Goal: Obtain resource: Obtain resource

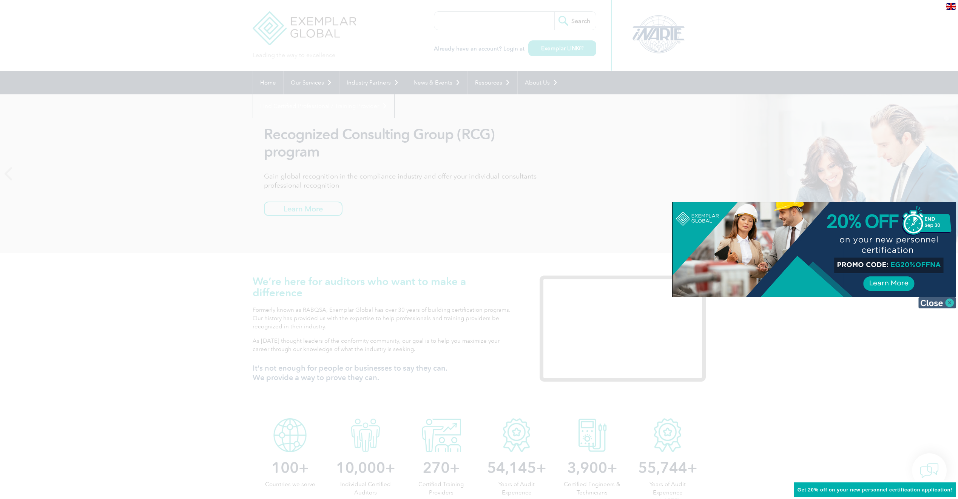
click at [950, 304] on img at bounding box center [937, 302] width 38 height 11
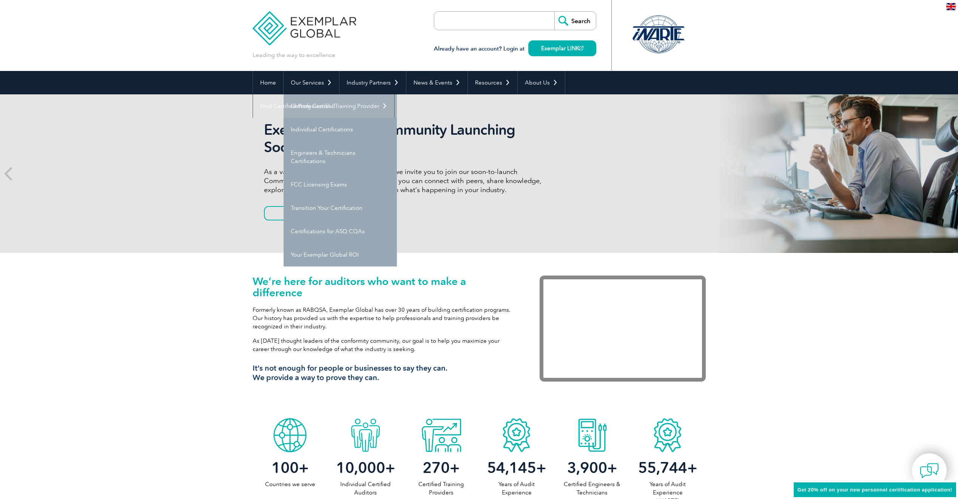
click at [315, 104] on link "Getting Certified" at bounding box center [340, 105] width 113 height 23
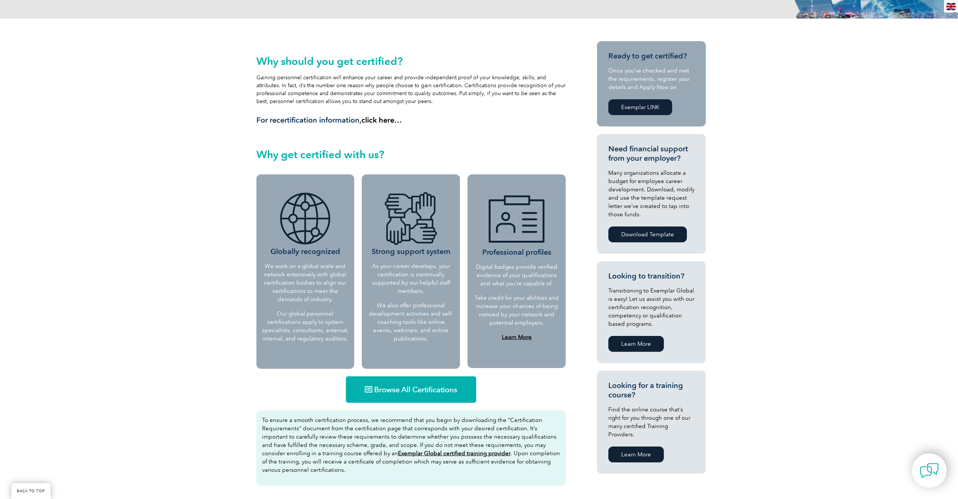
scroll to position [302, 0]
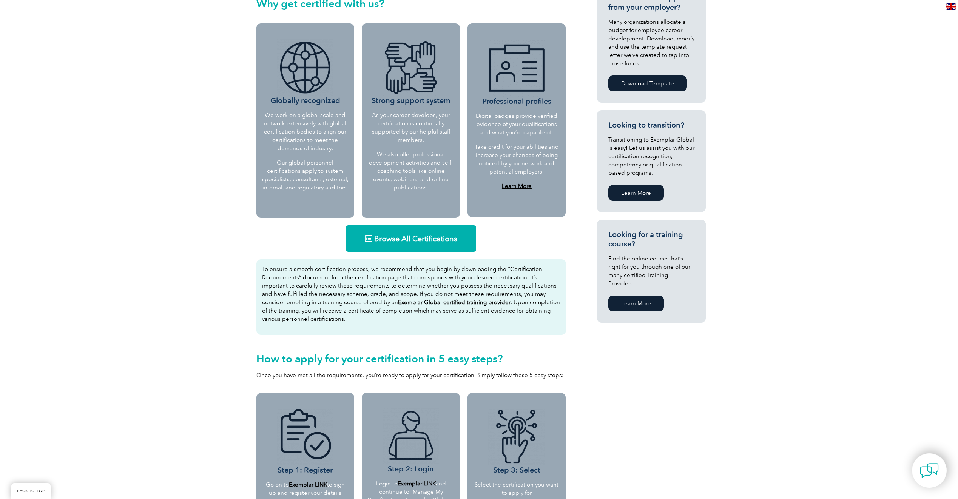
click at [414, 234] on link "Browse All Certifications" at bounding box center [411, 238] width 130 height 26
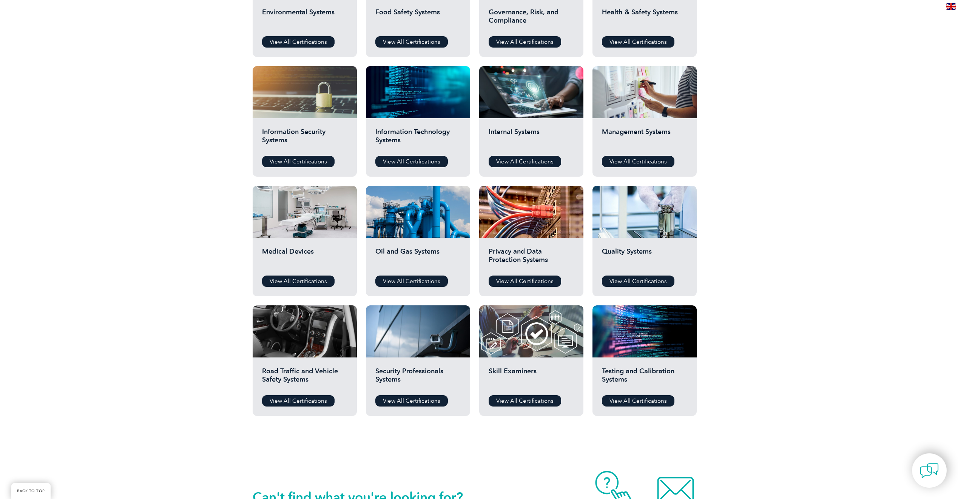
scroll to position [378, 0]
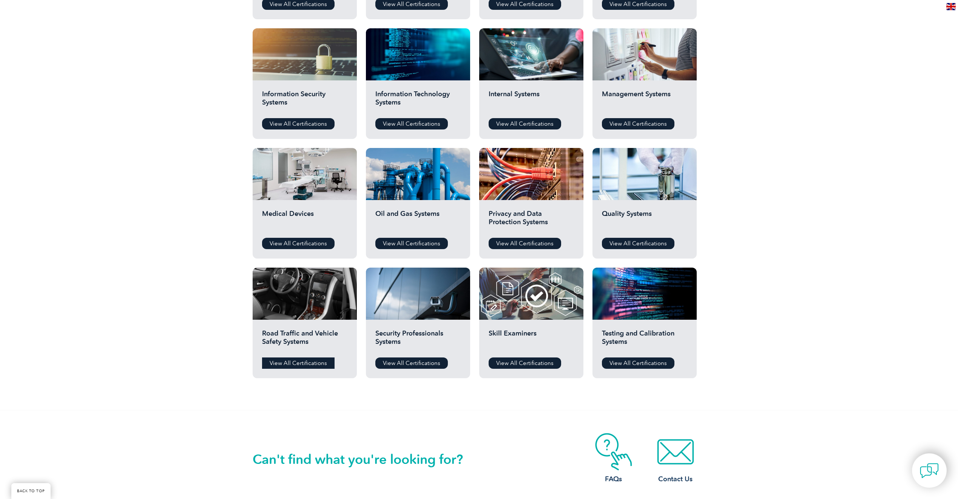
click at [295, 363] on link "View All Certifications" at bounding box center [298, 363] width 73 height 11
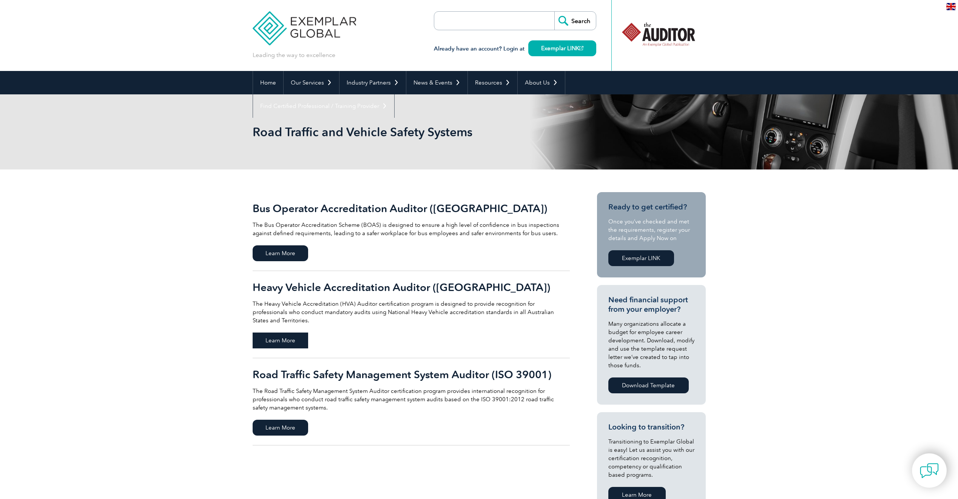
click at [279, 333] on span "Learn More" at bounding box center [281, 341] width 56 height 16
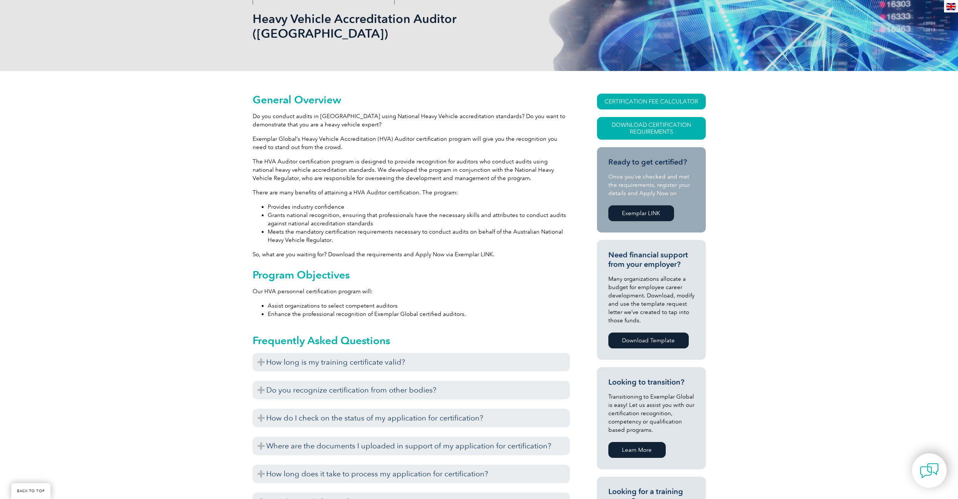
scroll to position [227, 0]
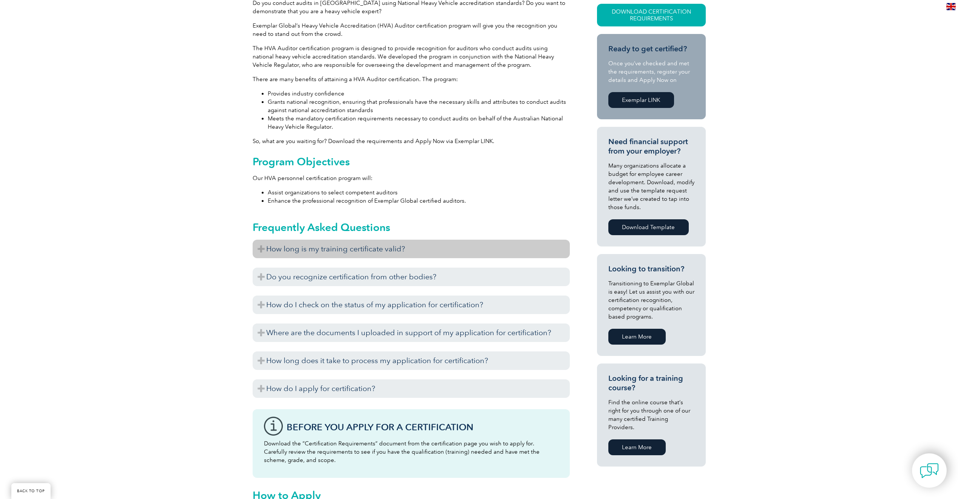
click at [260, 240] on h3 "How long is my training certificate valid?" at bounding box center [411, 249] width 317 height 19
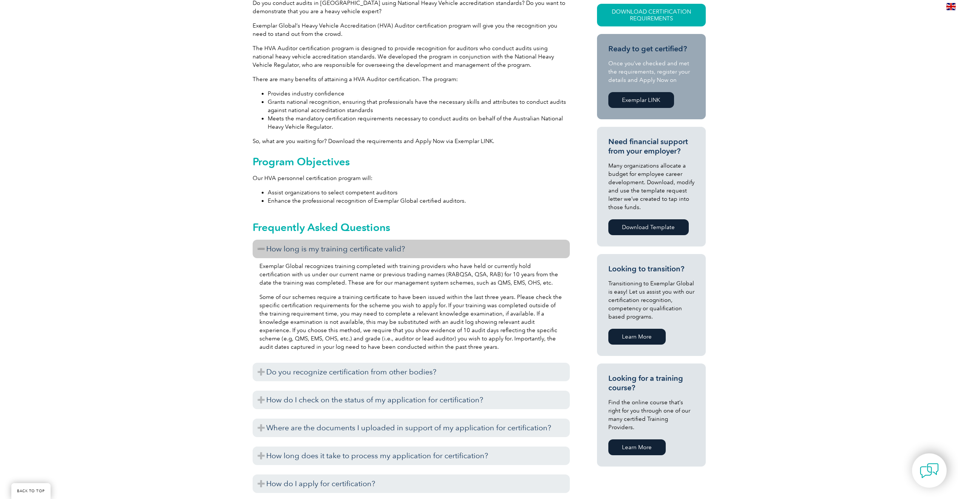
click at [262, 240] on h3 "How long is my training certificate valid?" at bounding box center [411, 249] width 317 height 19
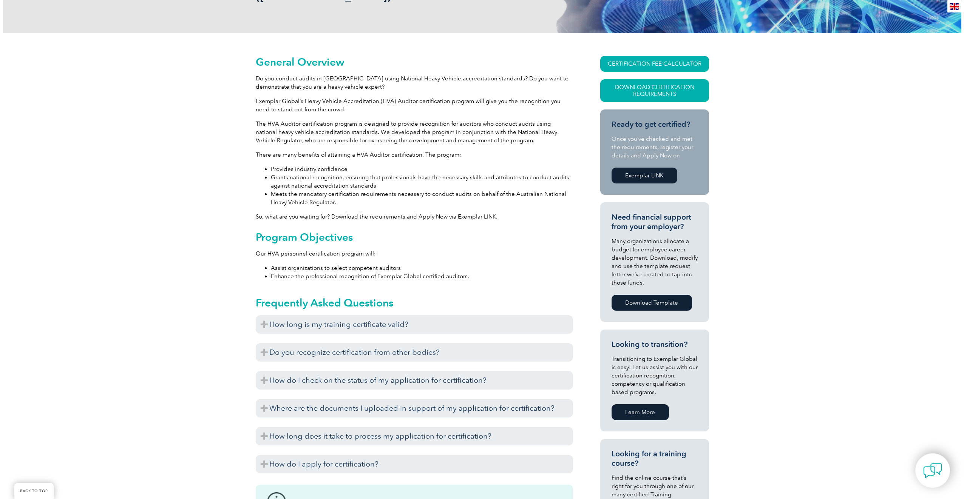
scroll to position [76, 0]
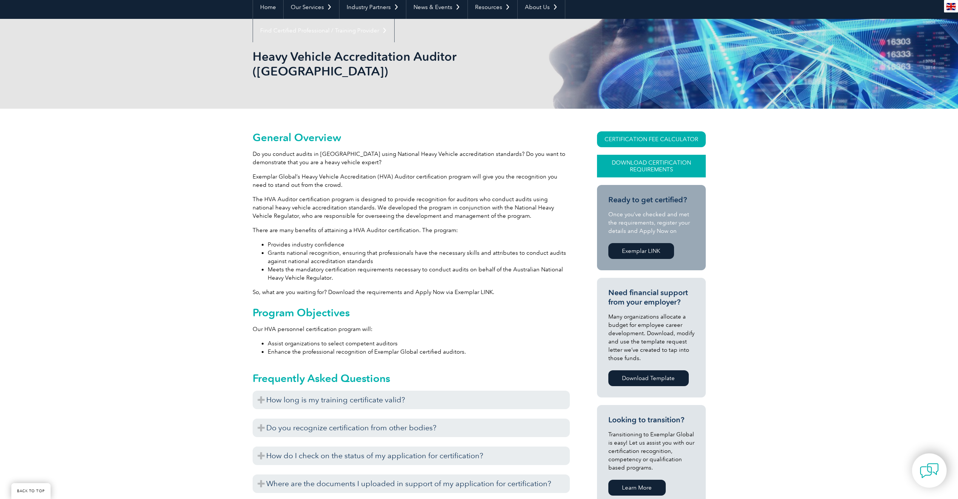
click at [651, 155] on link "Download Certification Requirements" at bounding box center [651, 166] width 109 height 23
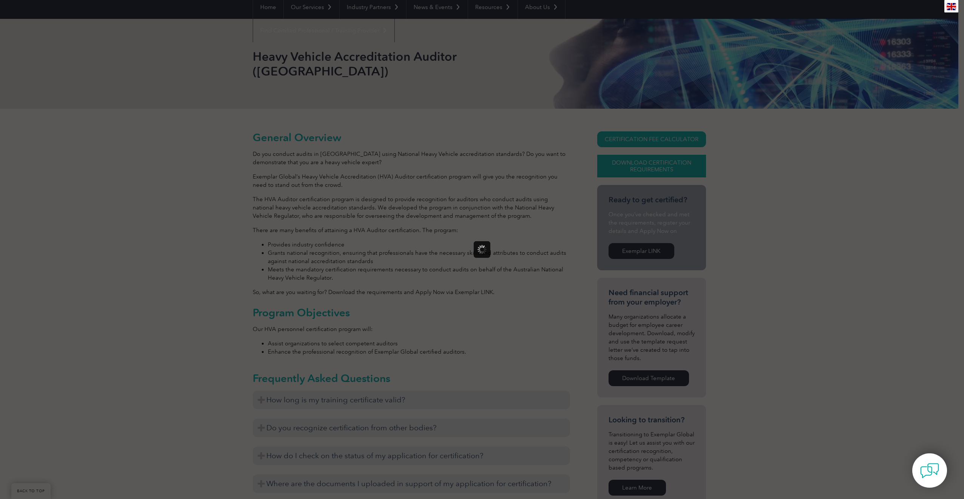
scroll to position [0, 0]
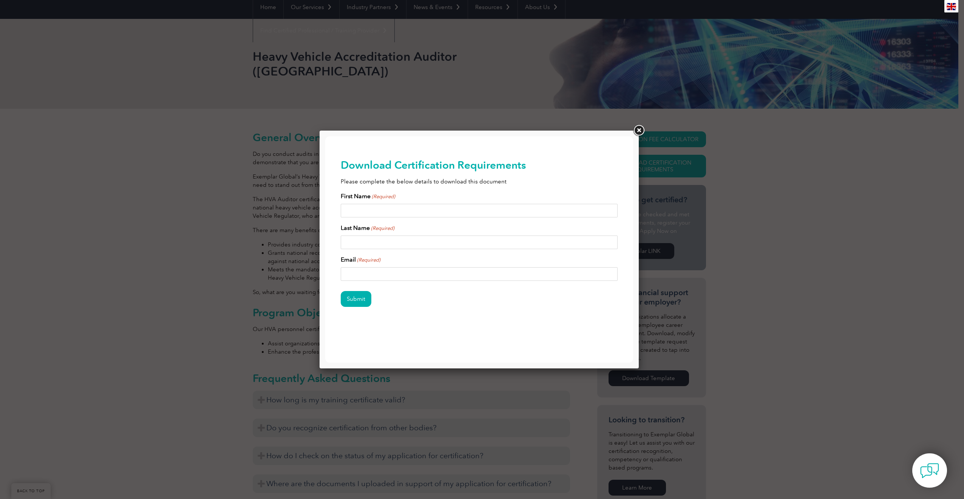
click at [358, 210] on input "First Name (Required)" at bounding box center [479, 211] width 277 height 14
type input "Jamie"
type input "Clothier"
type input "jamieclothier3171@gmail.com"
click at [357, 299] on input "Submit" at bounding box center [356, 299] width 31 height 16
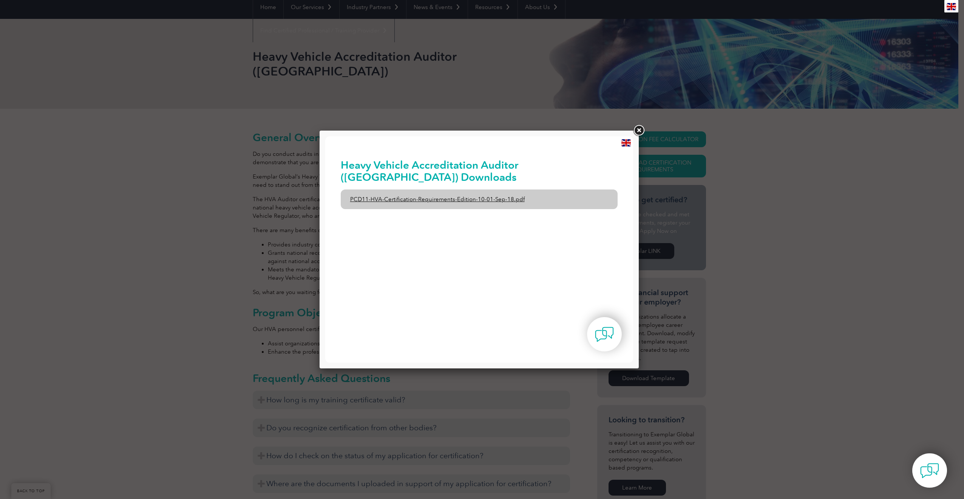
click at [412, 199] on link "PCD11-HVA-Certification-Requirements-Edition-10-01-Sep-18.pdf" at bounding box center [479, 200] width 277 height 20
click at [640, 129] on link at bounding box center [639, 131] width 14 height 14
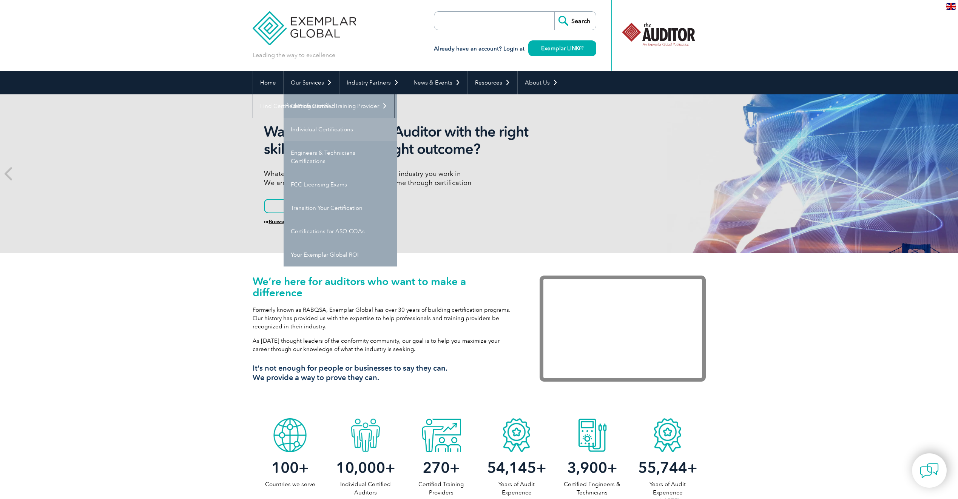
click at [317, 130] on link "Individual Certifications" at bounding box center [340, 129] width 113 height 23
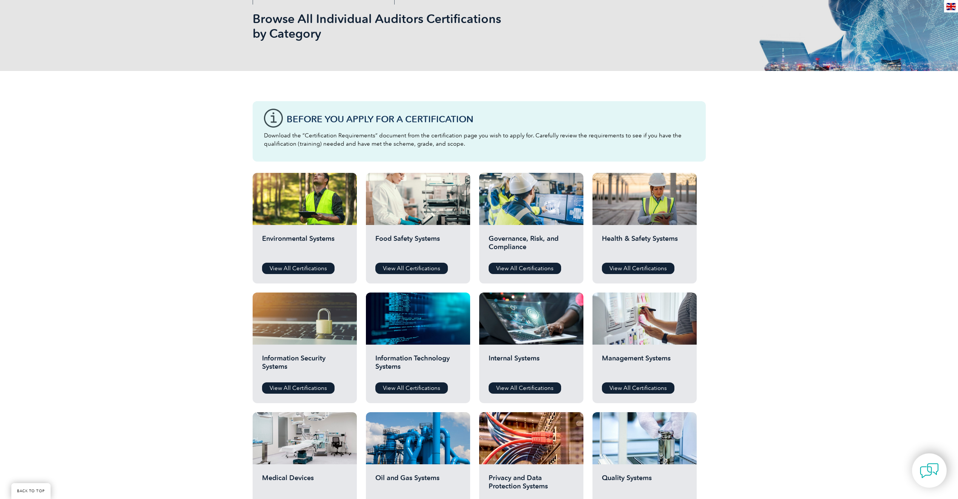
scroll to position [302, 0]
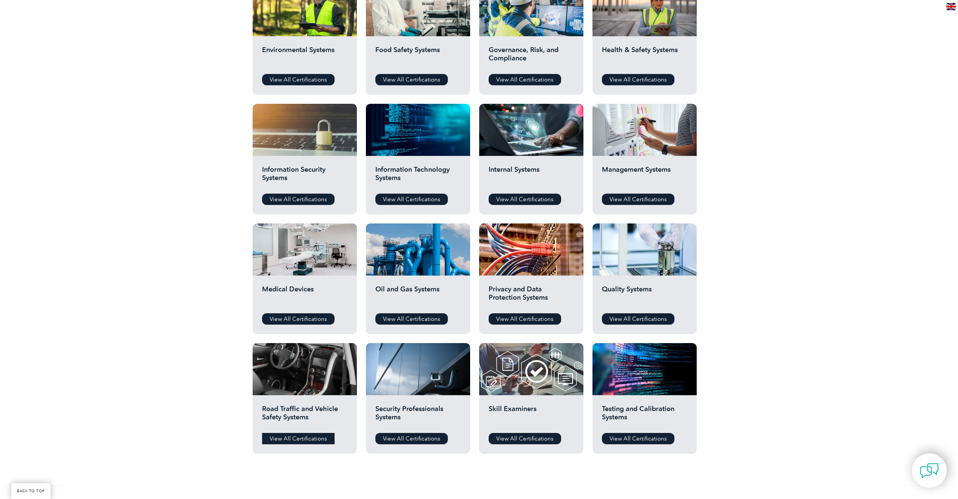
click at [304, 438] on link "View All Certifications" at bounding box center [298, 438] width 73 height 11
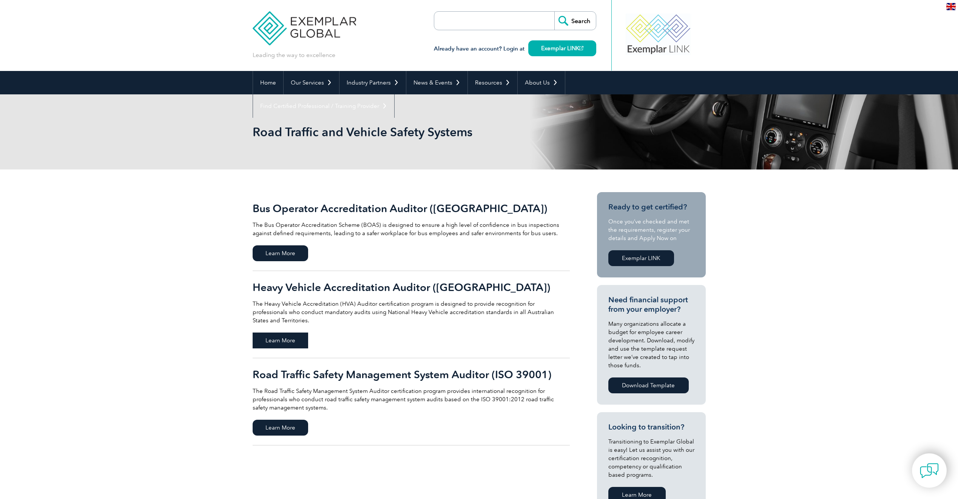
click at [278, 333] on span "Learn More" at bounding box center [281, 341] width 56 height 16
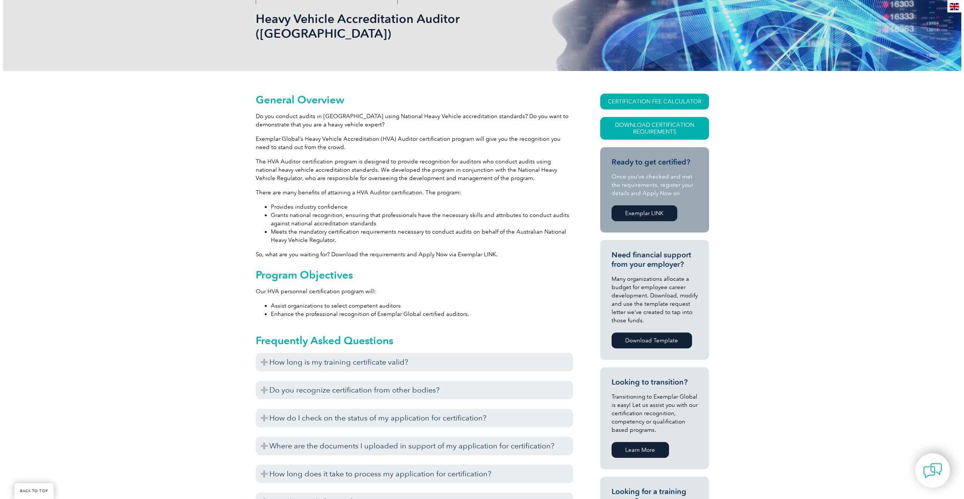
scroll to position [76, 0]
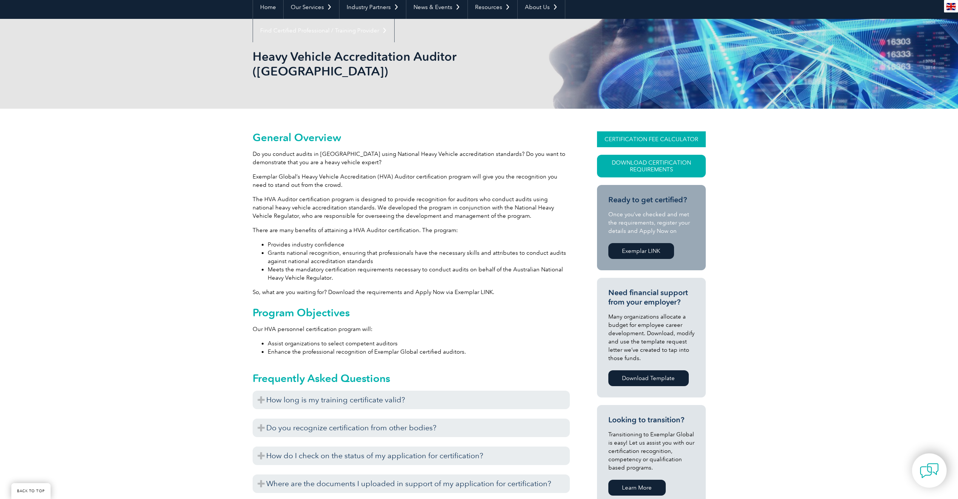
click at [648, 131] on link "CERTIFICATION FEE CALCULATOR" at bounding box center [651, 139] width 109 height 16
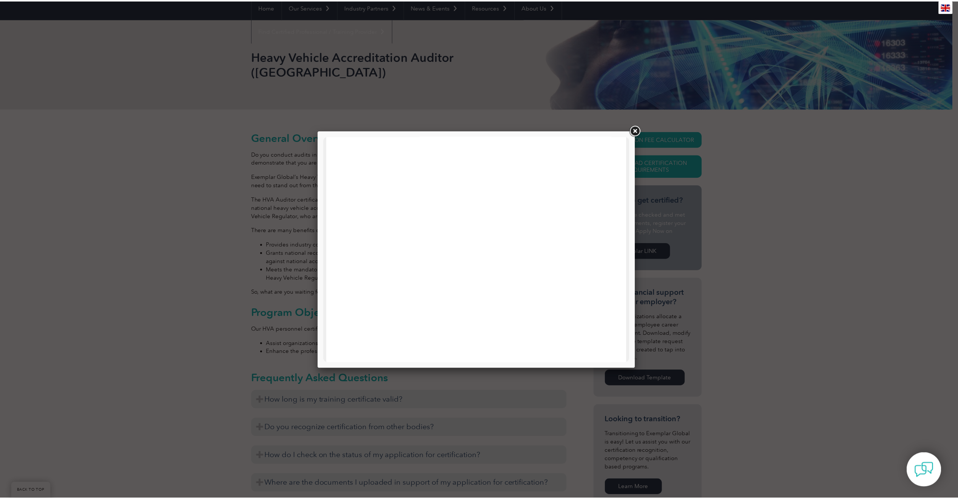
scroll to position [0, 0]
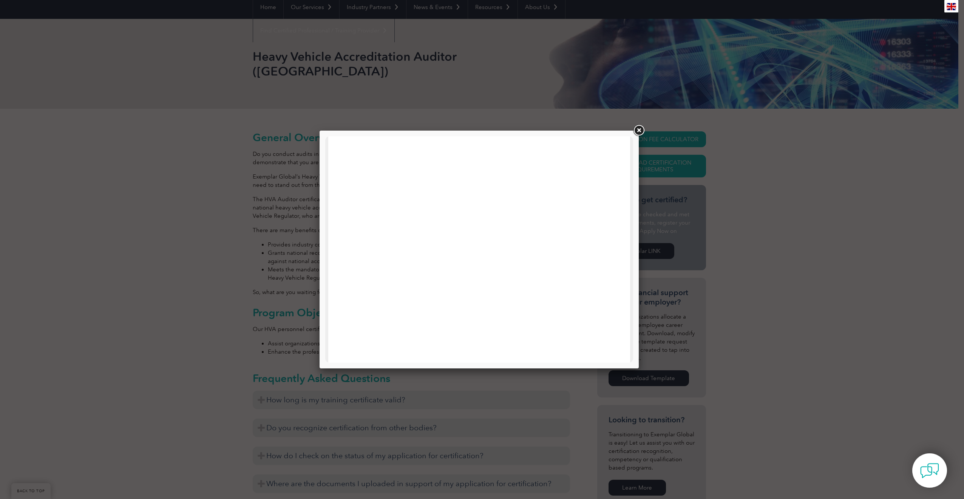
click at [642, 130] on link at bounding box center [639, 131] width 14 height 14
